Goal: Find specific page/section: Find specific page/section

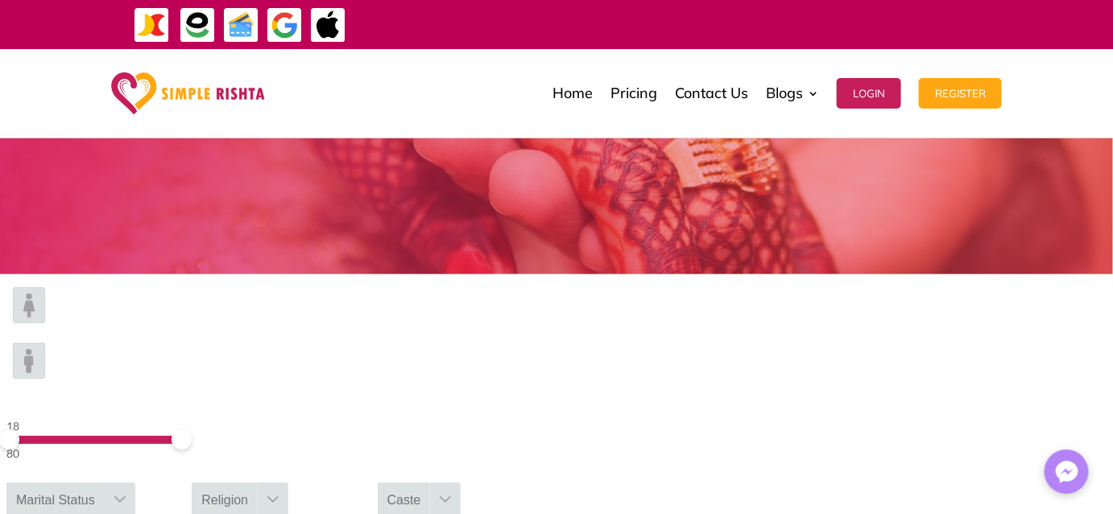
scroll to position [219, 0]
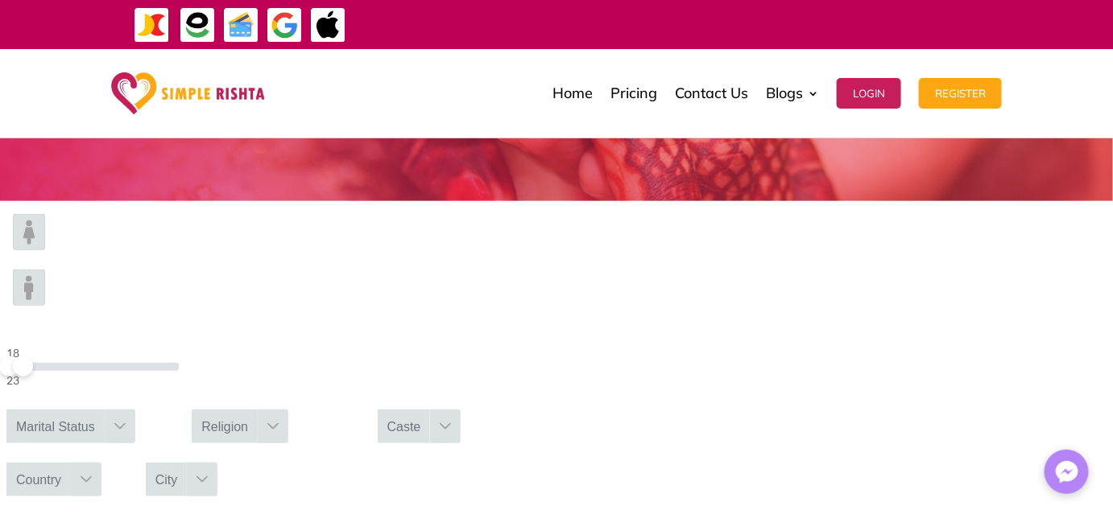
drag, startPoint x: 267, startPoint y: 259, endPoint x: 201, endPoint y: 262, distance: 66.1
click at [33, 357] on span at bounding box center [23, 367] width 20 height 20
click at [45, 250] on img at bounding box center [29, 232] width 32 height 36
click at [126, 420] on icon at bounding box center [120, 426] width 13 height 13
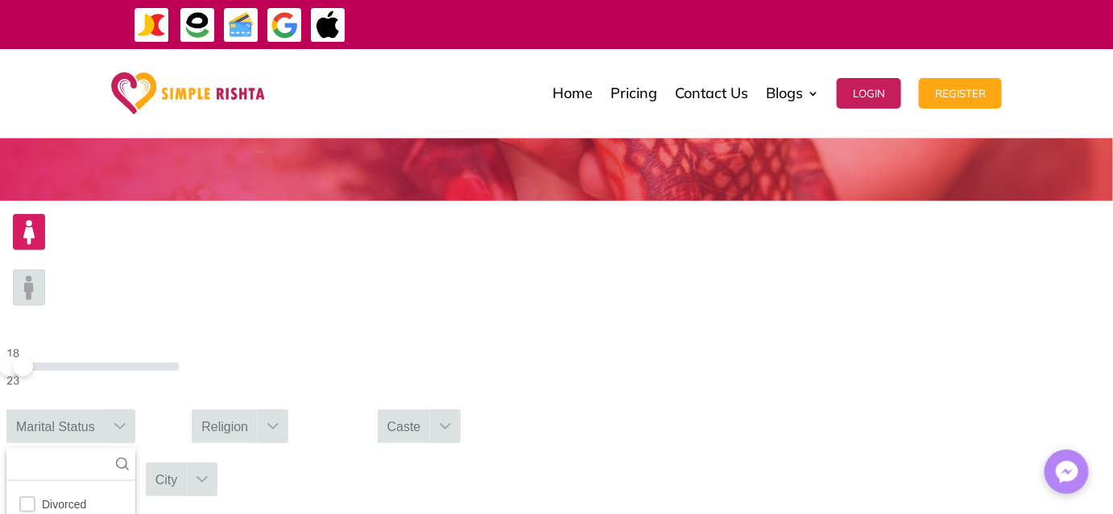
click at [279, 420] on icon at bounding box center [272, 426] width 13 height 13
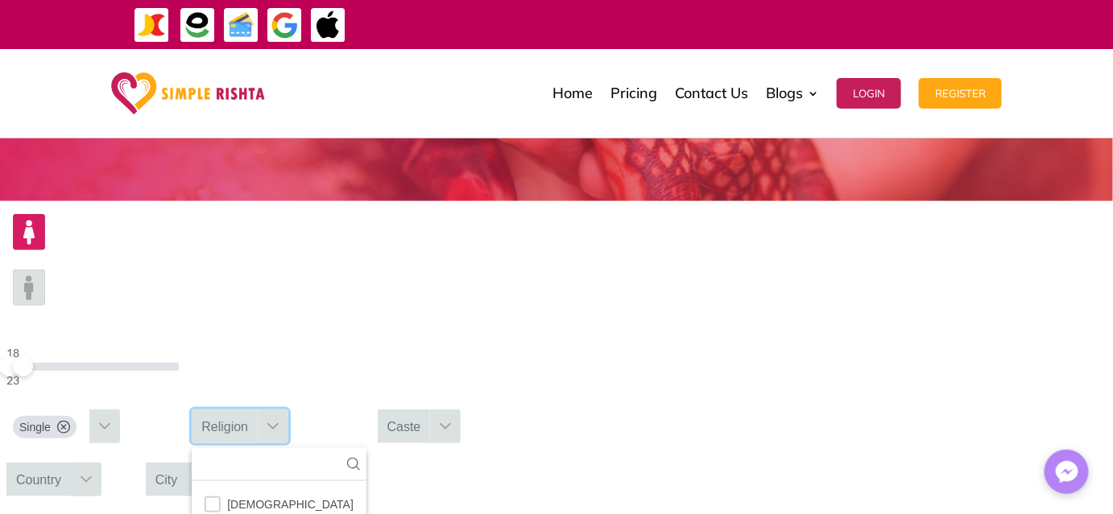
scroll to position [72, 0]
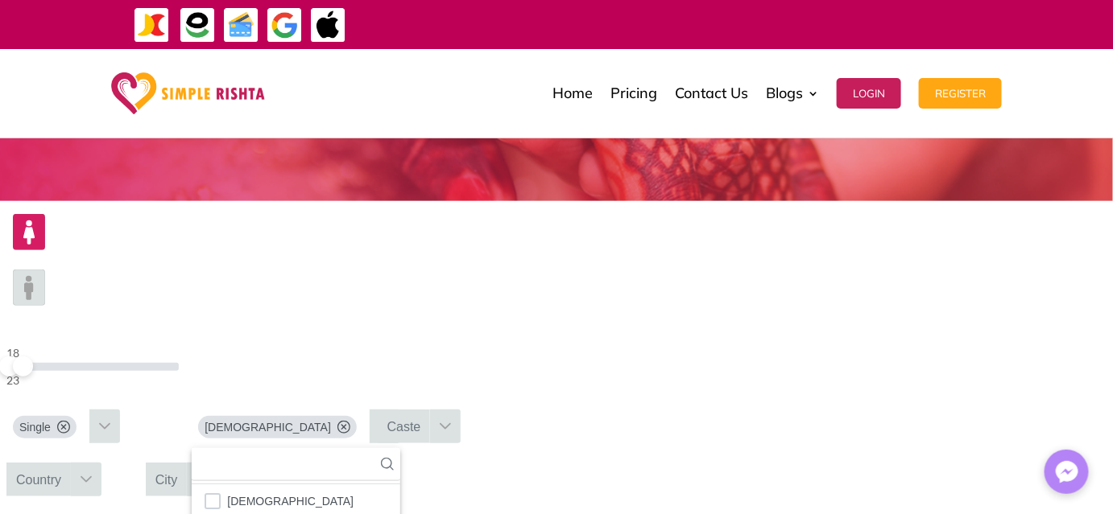
click at [101, 463] on div at bounding box center [86, 480] width 31 height 34
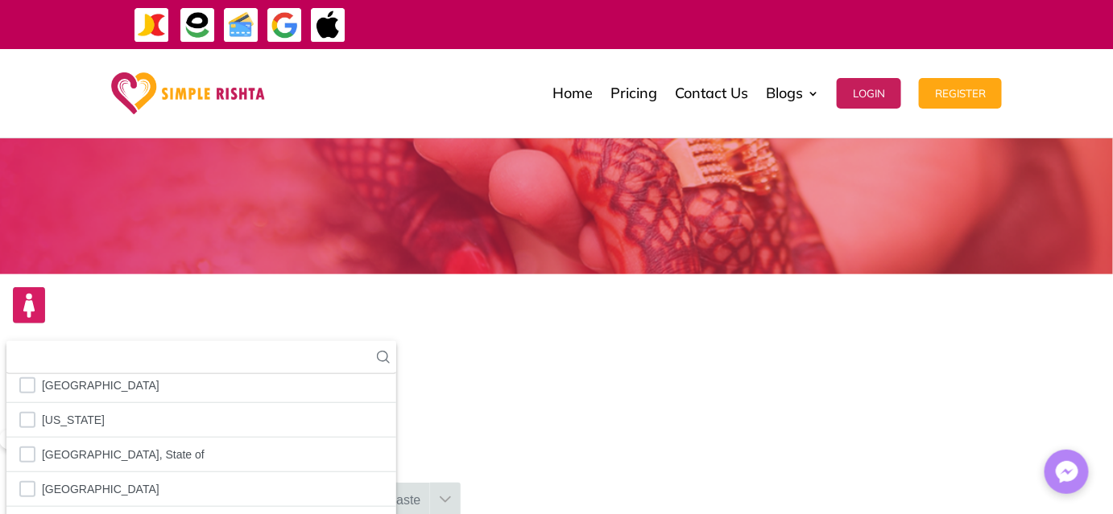
scroll to position [5790, 0]
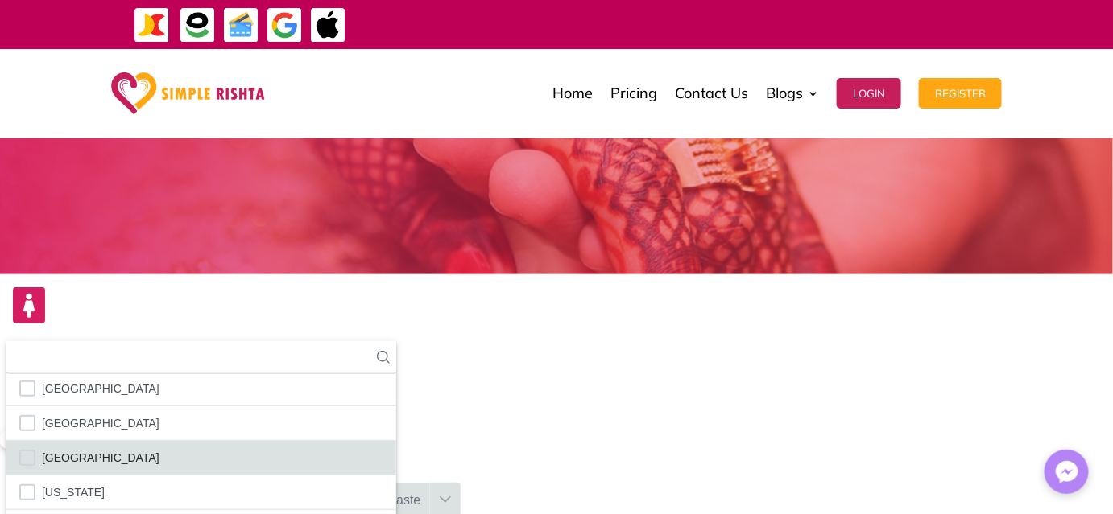
click at [159, 448] on span "[GEOGRAPHIC_DATA]" at bounding box center [101, 458] width 118 height 21
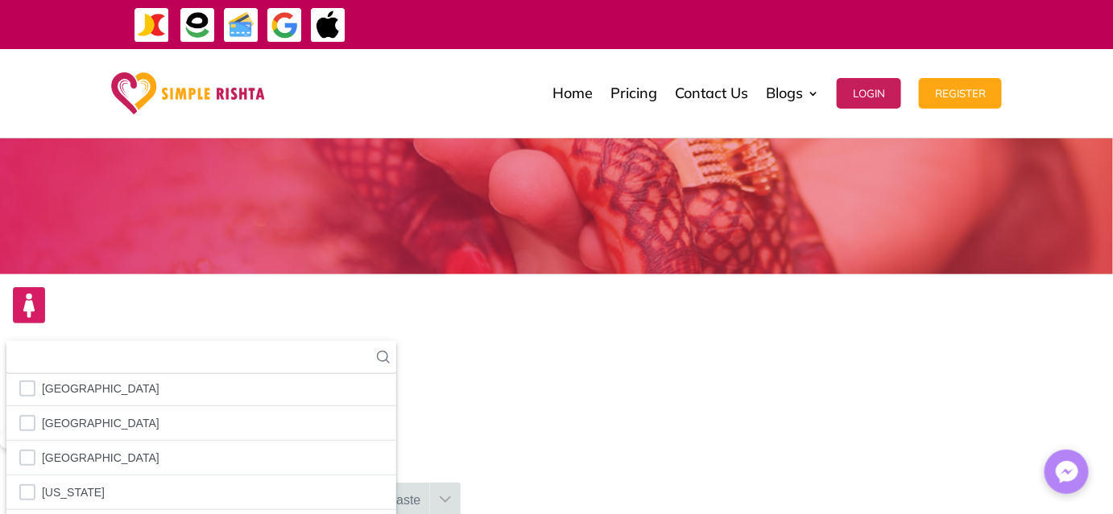
click at [452, 494] on icon at bounding box center [445, 500] width 13 height 13
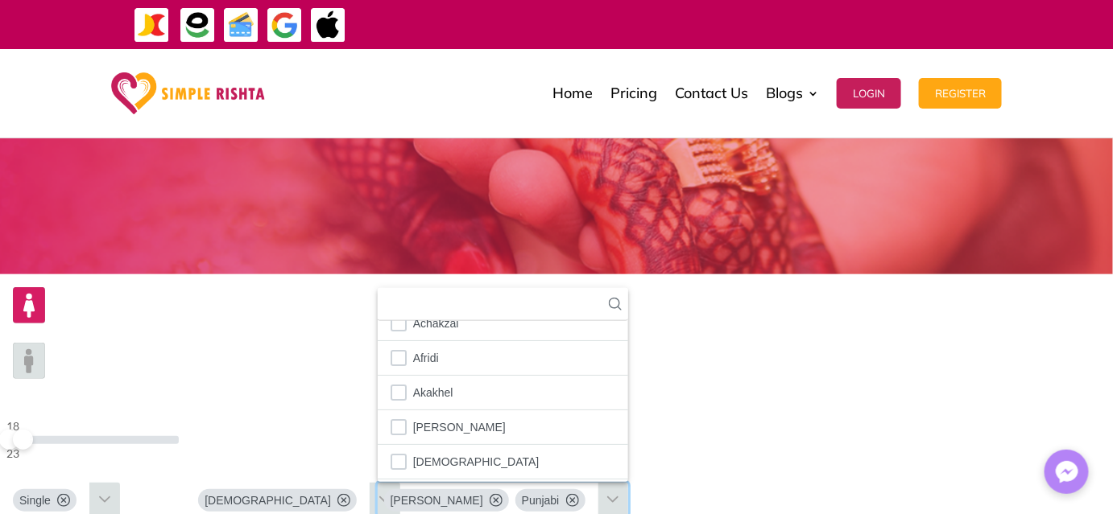
scroll to position [0, 0]
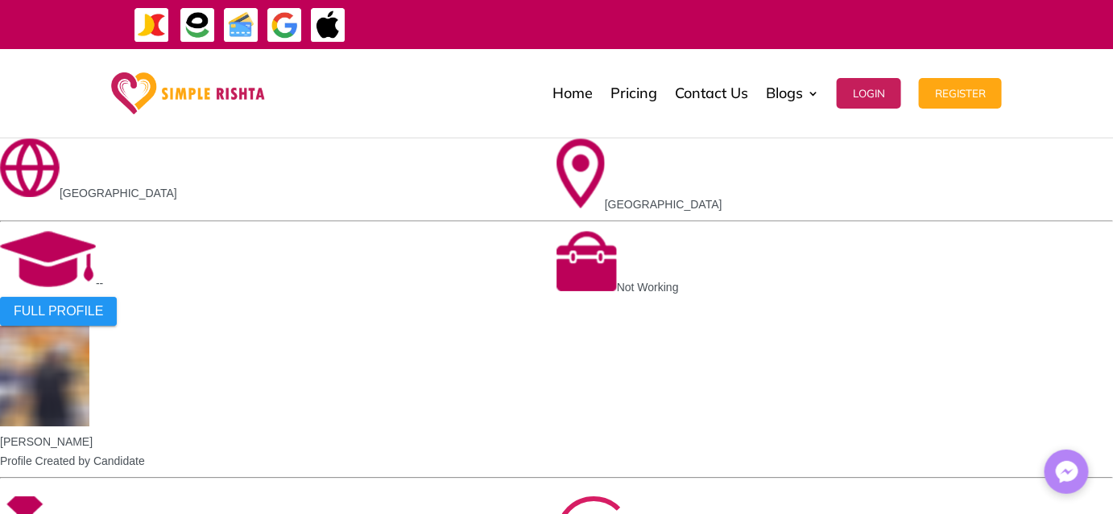
scroll to position [1683, 0]
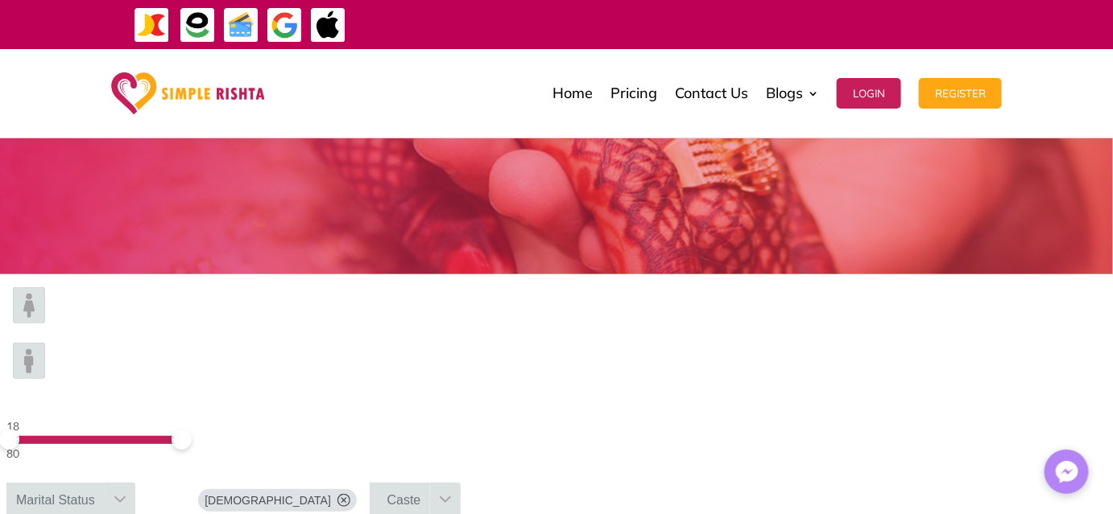
scroll to position [219, 0]
